Goal: Task Accomplishment & Management: Complete application form

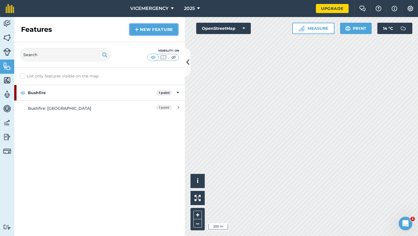
click at [158, 31] on link "New feature" at bounding box center [154, 29] width 48 height 11
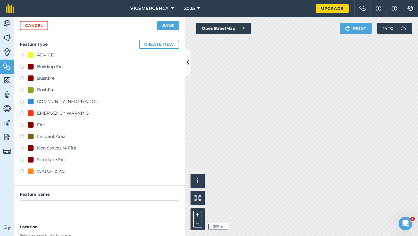
click at [22, 136] on label at bounding box center [24, 138] width 8 height 6
radio input "true"
type input "Incident Area"
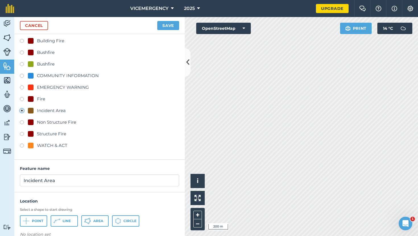
scroll to position [36, 0]
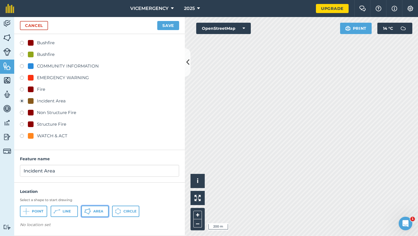
click at [96, 214] on span "Area" at bounding box center [98, 211] width 10 height 5
click at [166, 25] on button "Save" at bounding box center [168, 25] width 22 height 9
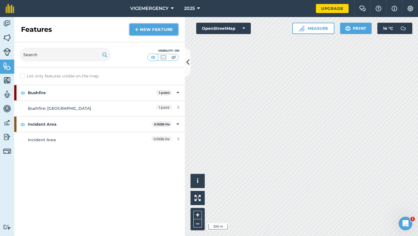
click at [143, 29] on link "New feature" at bounding box center [154, 29] width 48 height 11
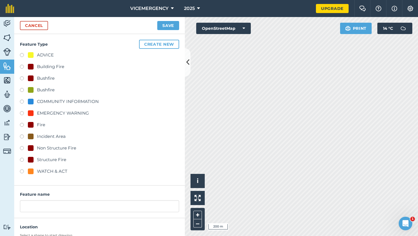
click at [22, 77] on label at bounding box center [24, 79] width 8 height 6
radio input "true"
type input "Bushfire"
click at [36, 26] on link "Cancel" at bounding box center [34, 25] width 28 height 9
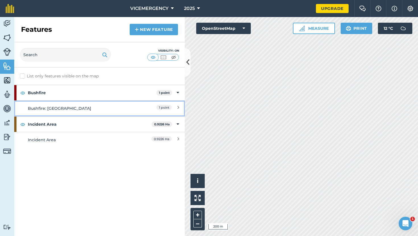
click at [129, 110] on div "1 point" at bounding box center [154, 108] width 50 height 6
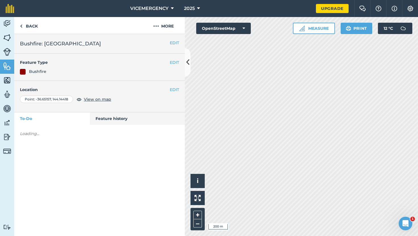
click at [174, 93] on div "Location Point : [GEOGRAPHIC_DATA] View on map" at bounding box center [99, 95] width 159 height 16
click at [173, 89] on button "EDIT" at bounding box center [174, 90] width 9 height 6
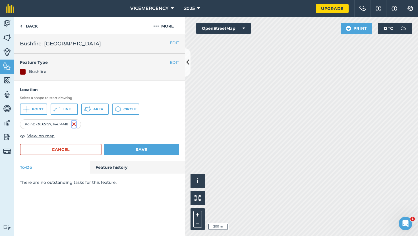
click at [75, 124] on img at bounding box center [74, 124] width 5 height 7
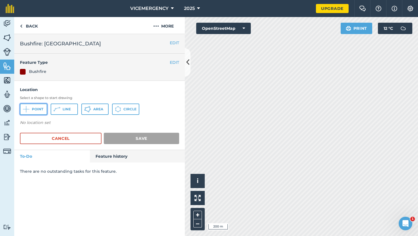
click at [36, 111] on span "Point" at bounding box center [37, 109] width 11 height 5
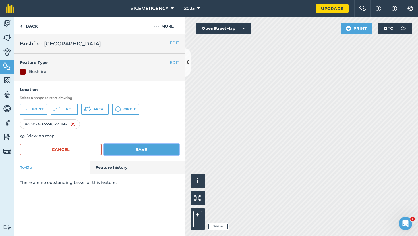
click at [130, 149] on button "Save" at bounding box center [141, 149] width 75 height 11
